Goal: Communication & Community: Answer question/provide support

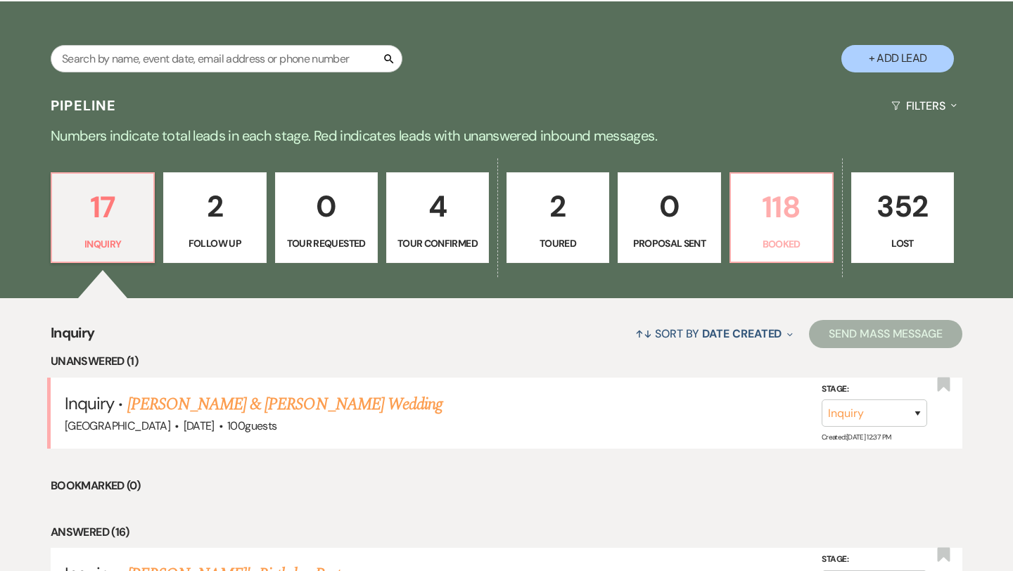
click at [798, 219] on p "118" at bounding box center [781, 207] width 84 height 47
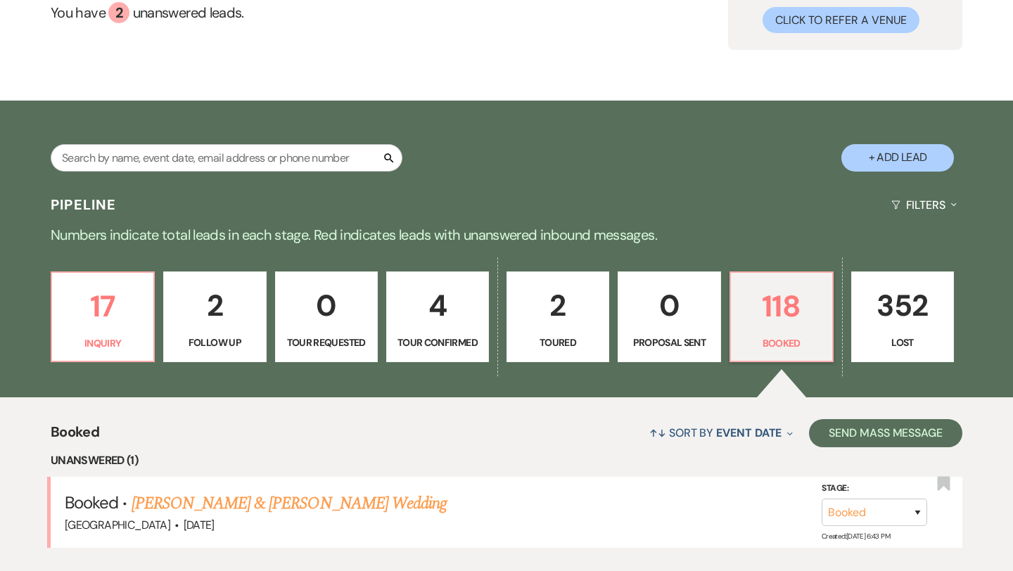
scroll to position [245, 0]
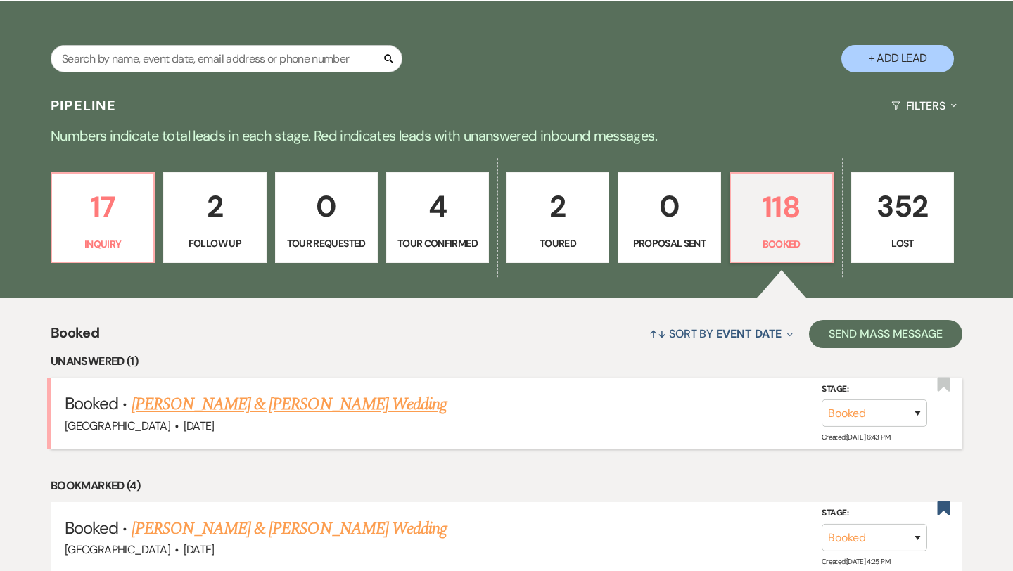
click at [370, 407] on link "[PERSON_NAME] & [PERSON_NAME] Wedding" at bounding box center [289, 404] width 315 height 25
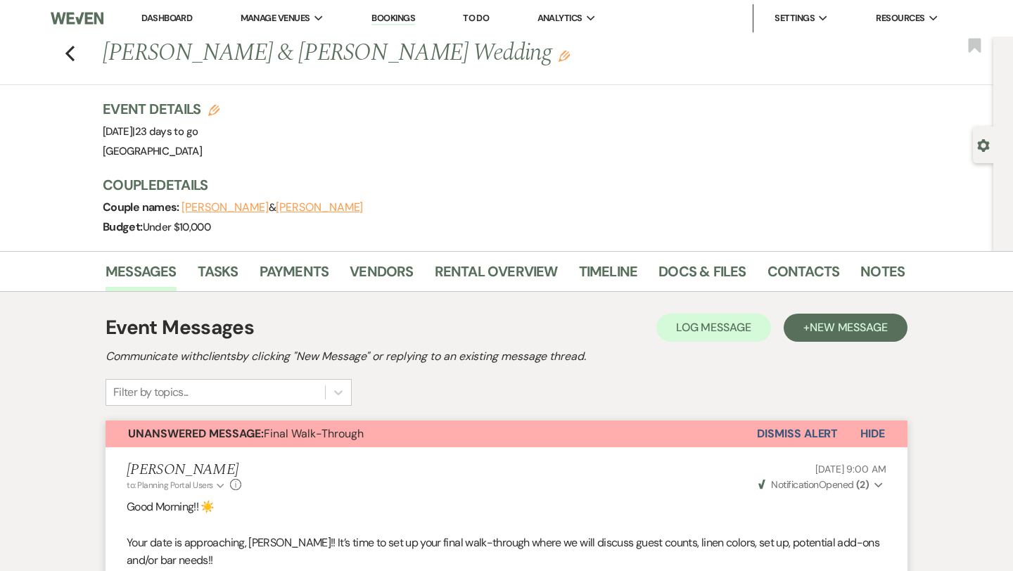
click at [160, 27] on li "Dashboard" at bounding box center [166, 18] width 65 height 28
click at [158, 19] on link "Dashboard" at bounding box center [166, 18] width 51 height 12
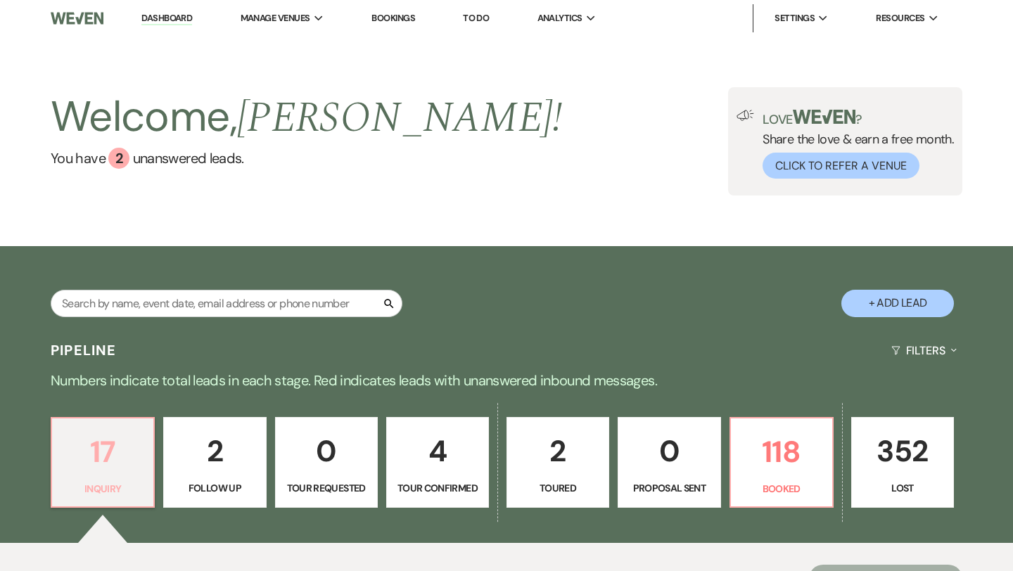
click at [101, 465] on p "17" at bounding box center [102, 451] width 84 height 47
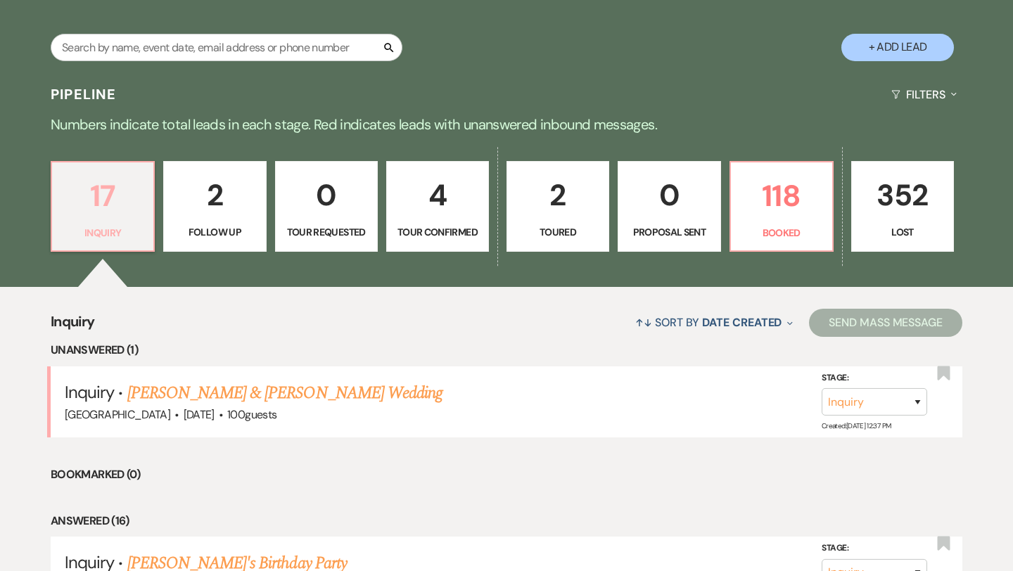
scroll to position [294, 0]
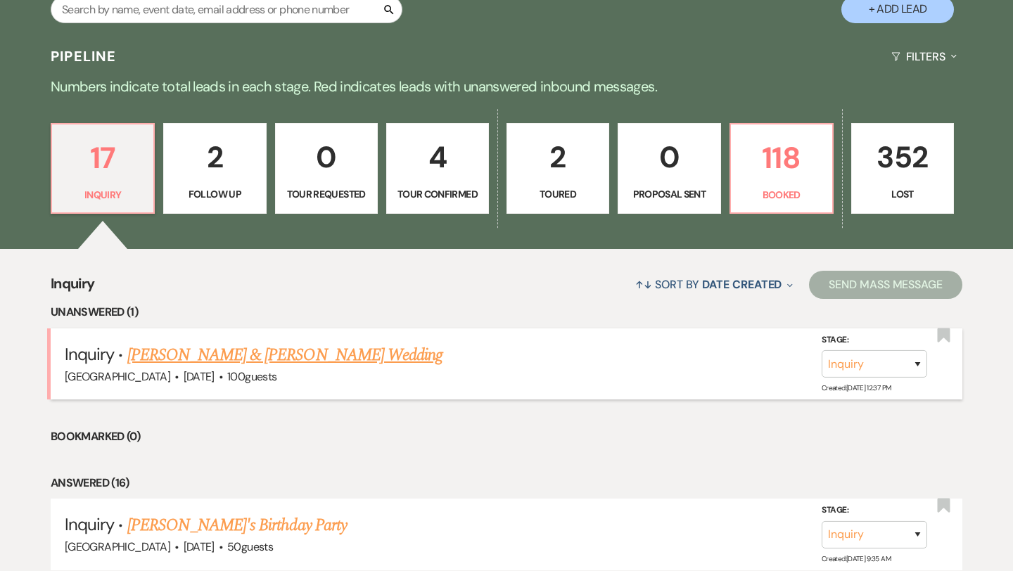
click at [210, 362] on link "[PERSON_NAME] & [PERSON_NAME] Wedding" at bounding box center [284, 355] width 315 height 25
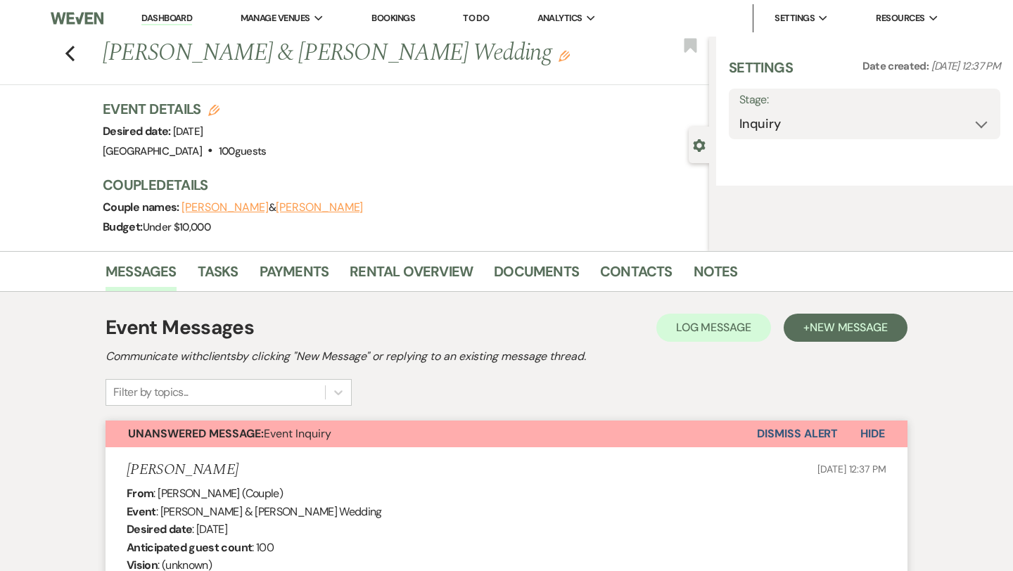
select select "5"
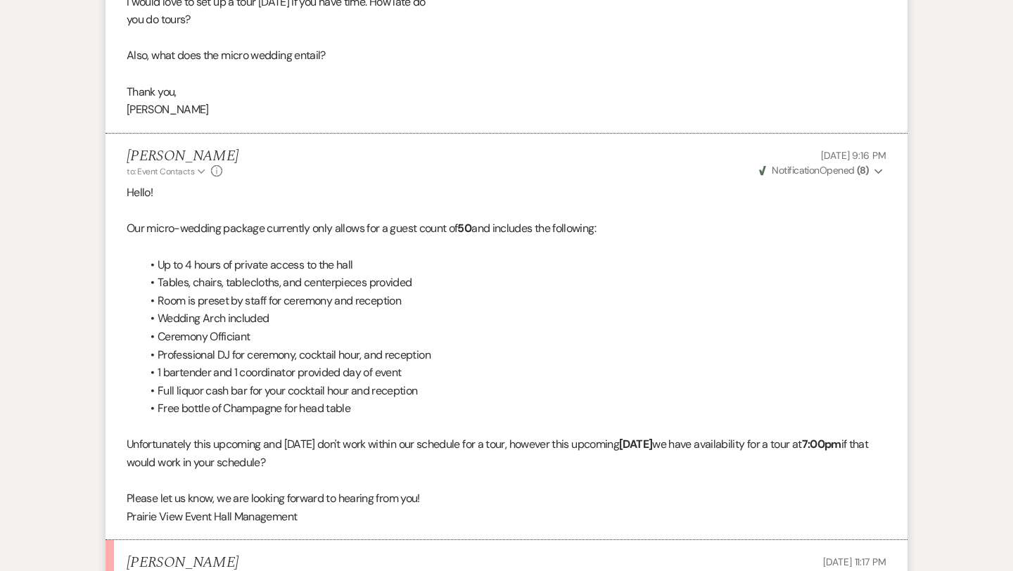
scroll to position [1693, 0]
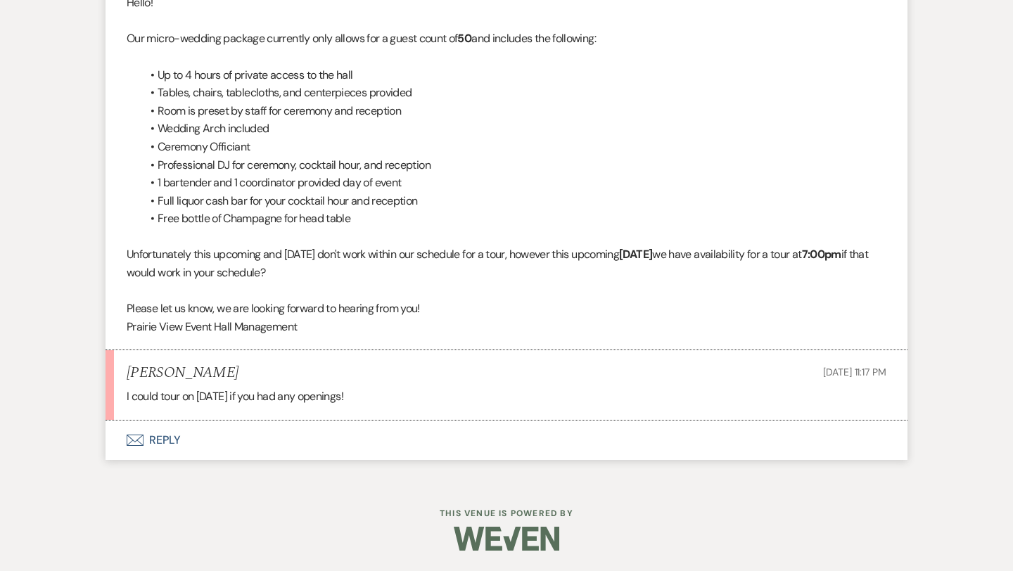
click at [209, 441] on button "Envelope Reply" at bounding box center [506, 440] width 802 height 39
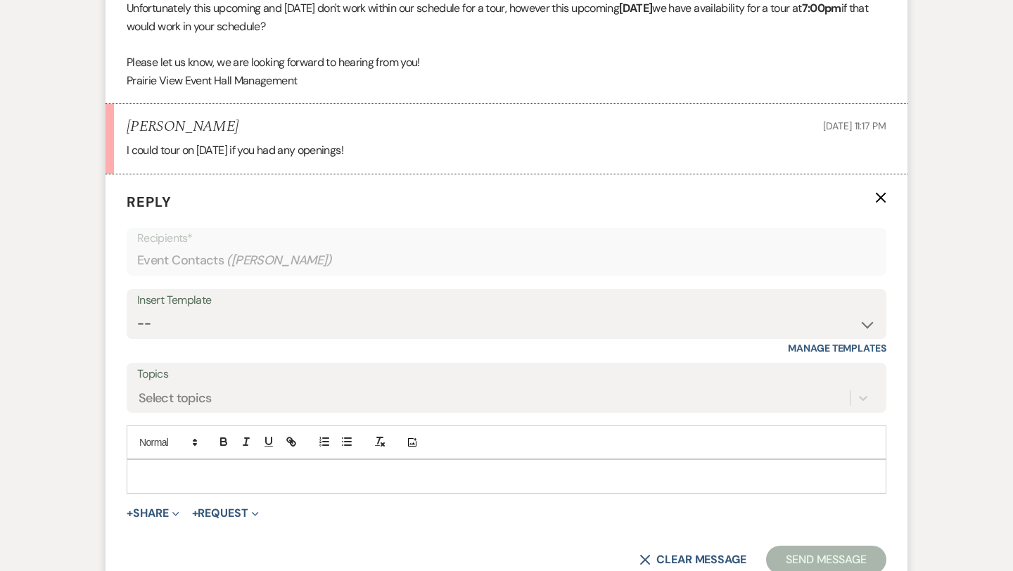
scroll to position [1962, 0]
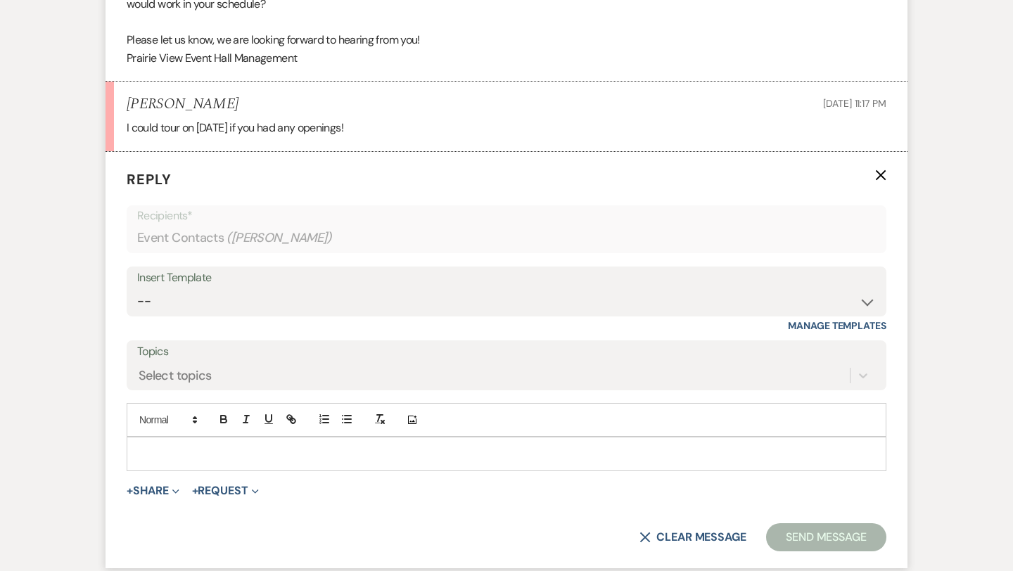
click at [296, 456] on p at bounding box center [506, 453] width 737 height 15
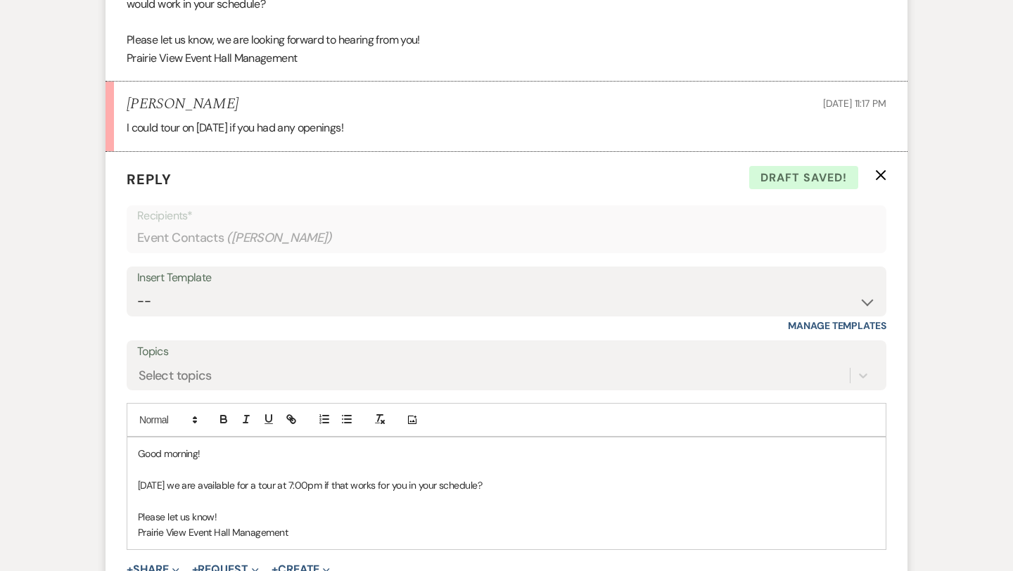
scroll to position [2085, 0]
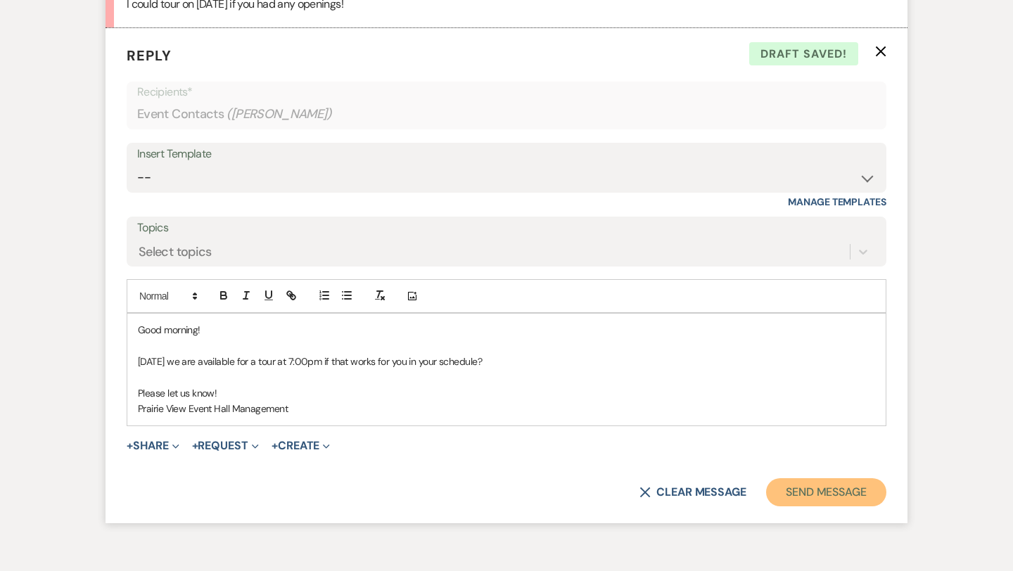
click at [834, 490] on button "Send Message" at bounding box center [826, 492] width 120 height 28
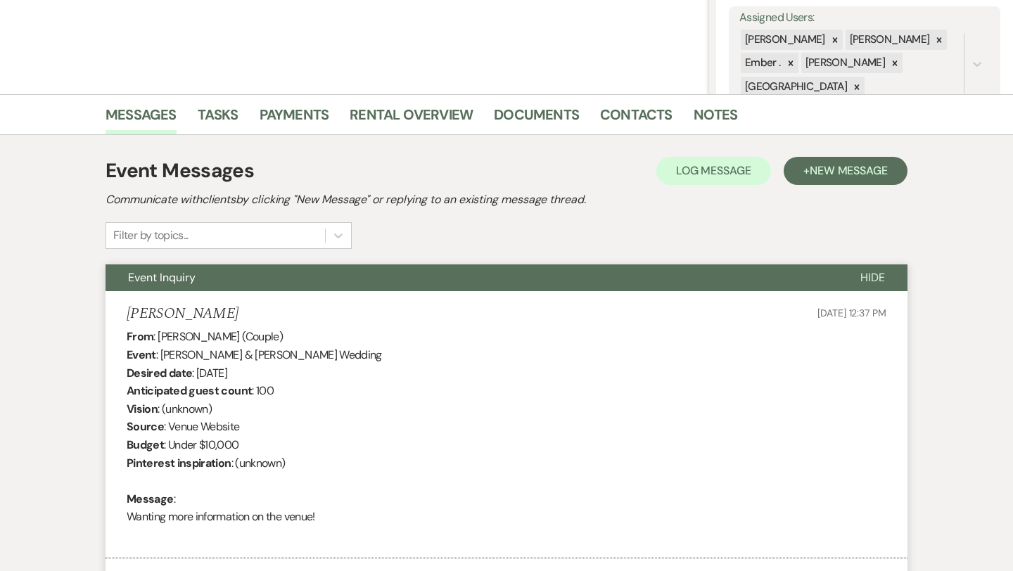
scroll to position [0, 0]
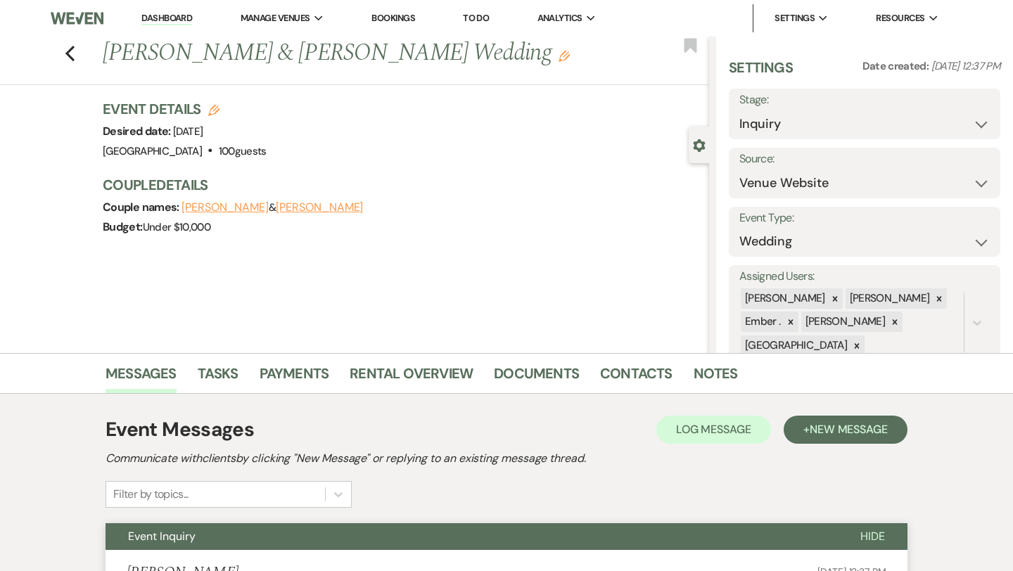
click at [162, 23] on link "Dashboard" at bounding box center [166, 18] width 51 height 13
